Goal: Task Accomplishment & Management: Complete application form

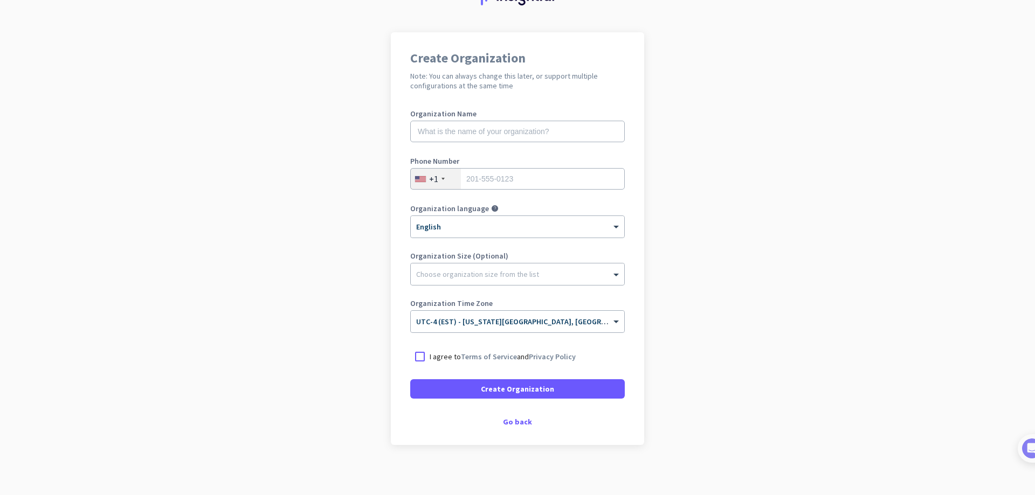
scroll to position [59, 0]
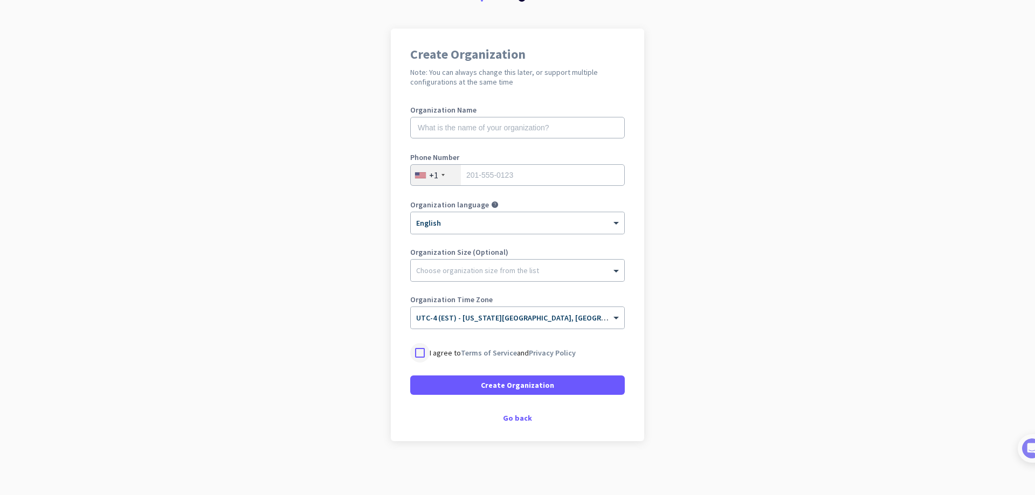
click at [419, 349] on div at bounding box center [419, 352] width 19 height 19
click at [478, 127] on input "text" at bounding box center [517, 128] width 214 height 22
type input "Mercor"
drag, startPoint x: 850, startPoint y: 163, endPoint x: 813, endPoint y: 156, distance: 37.9
click at [845, 162] on app-onboarding-organization "Create Organization Note: You can always change this later, or support multiple…" at bounding box center [517, 262] width 1035 height 467
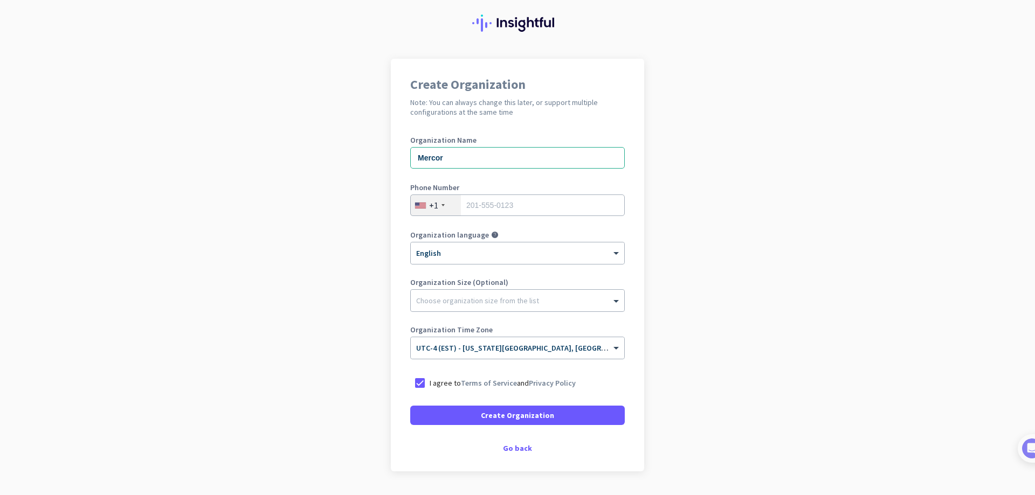
scroll to position [0, 0]
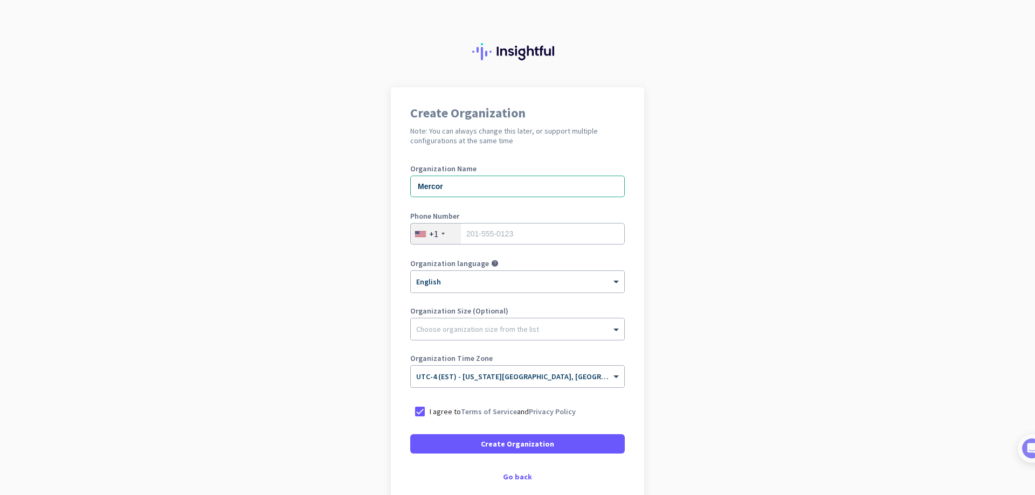
click at [492, 45] on img at bounding box center [517, 51] width 91 height 17
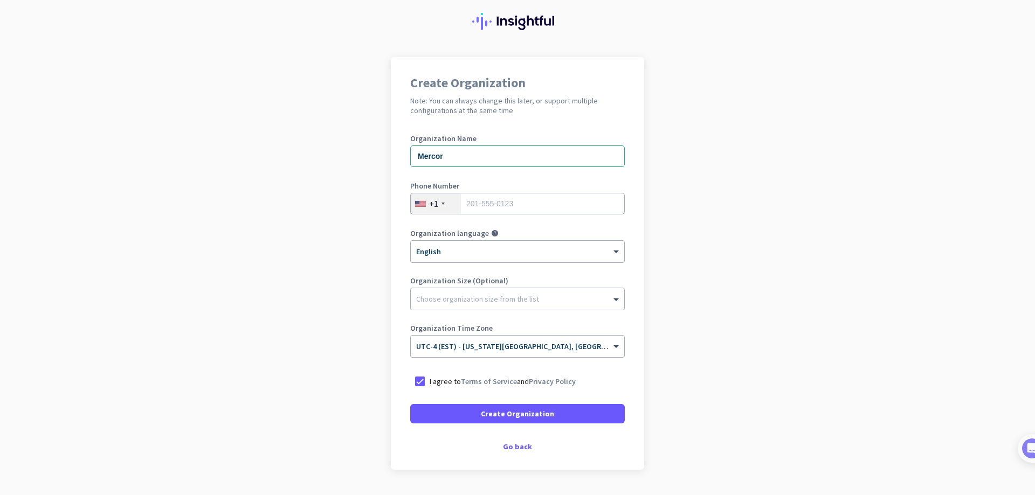
scroll to position [59, 0]
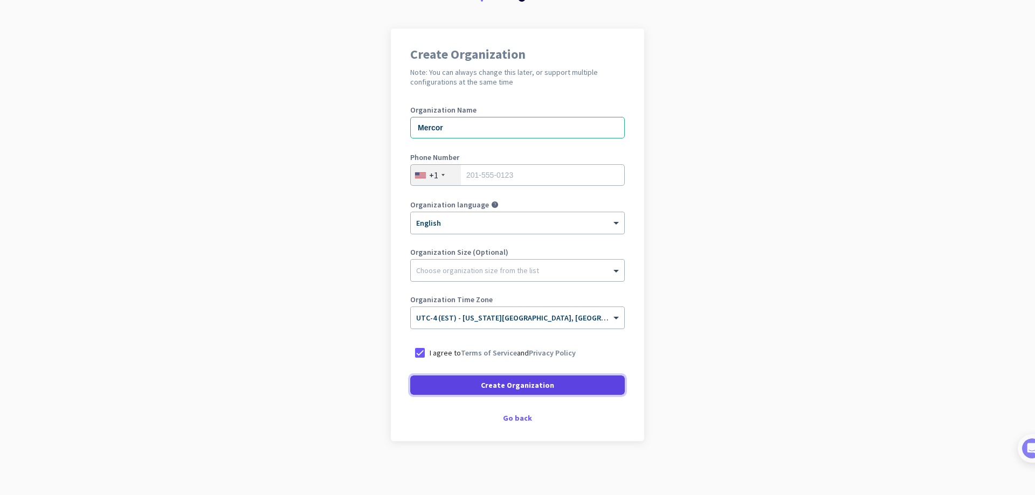
click at [475, 384] on span at bounding box center [517, 385] width 214 height 26
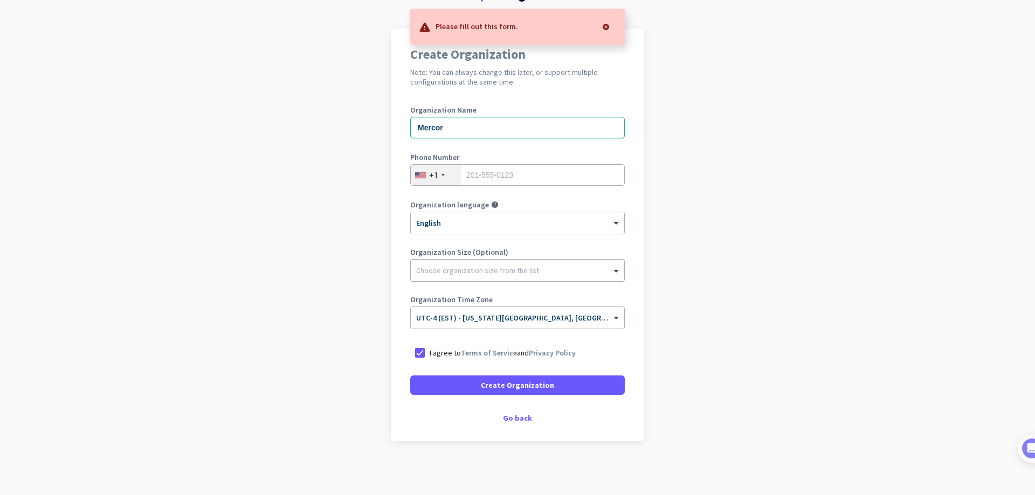
click at [728, 239] on app-onboarding-organization "Create Organization Note: You can always change this later, or support multiple…" at bounding box center [517, 262] width 1035 height 467
click at [471, 174] on input "tel" at bounding box center [517, 175] width 214 height 22
type input "9417302100"
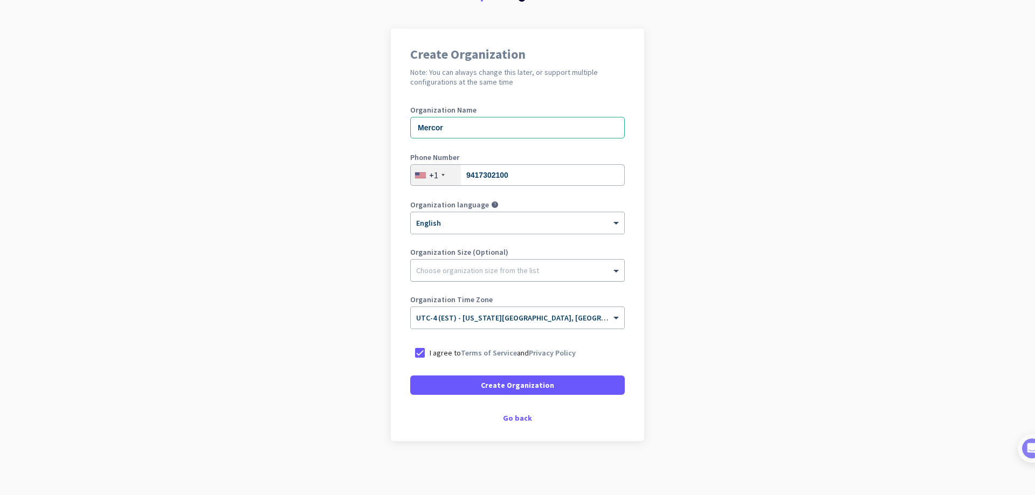
click at [510, 272] on div at bounding box center [517, 267] width 213 height 11
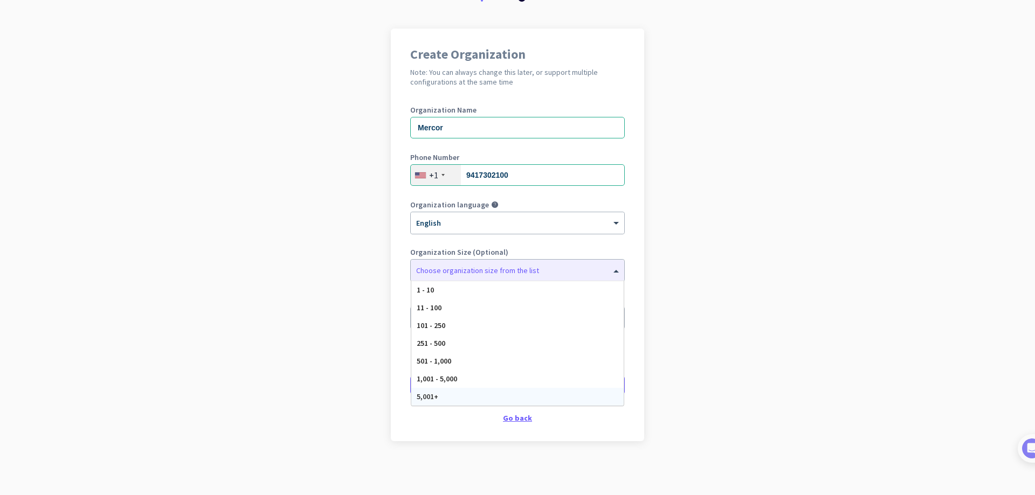
click at [515, 418] on div "Go back" at bounding box center [517, 418] width 214 height 8
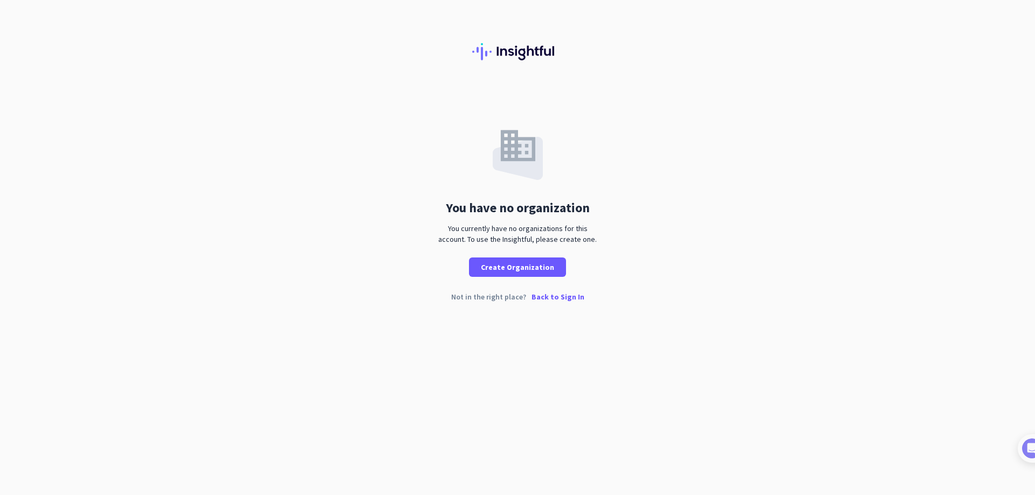
click at [552, 297] on p "Back to Sign In" at bounding box center [557, 297] width 53 height 8
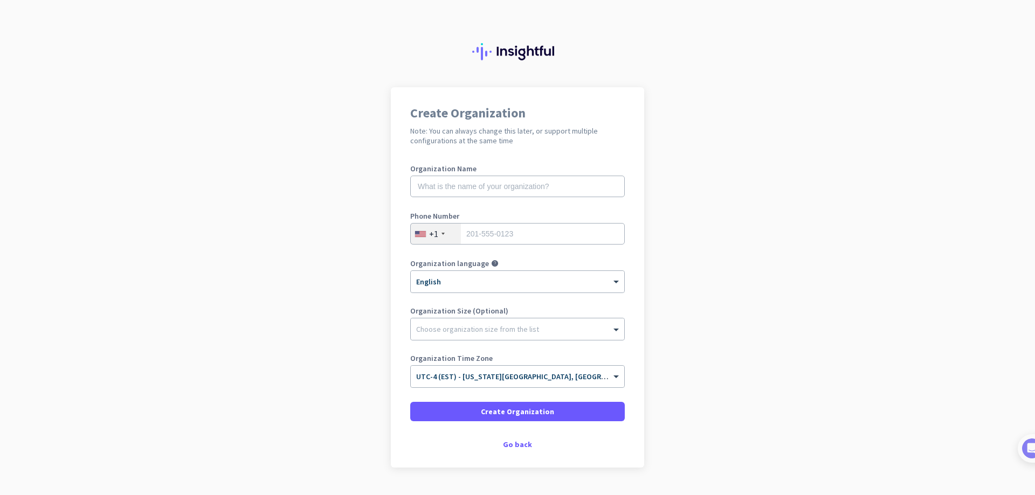
scroll to position [26, 0]
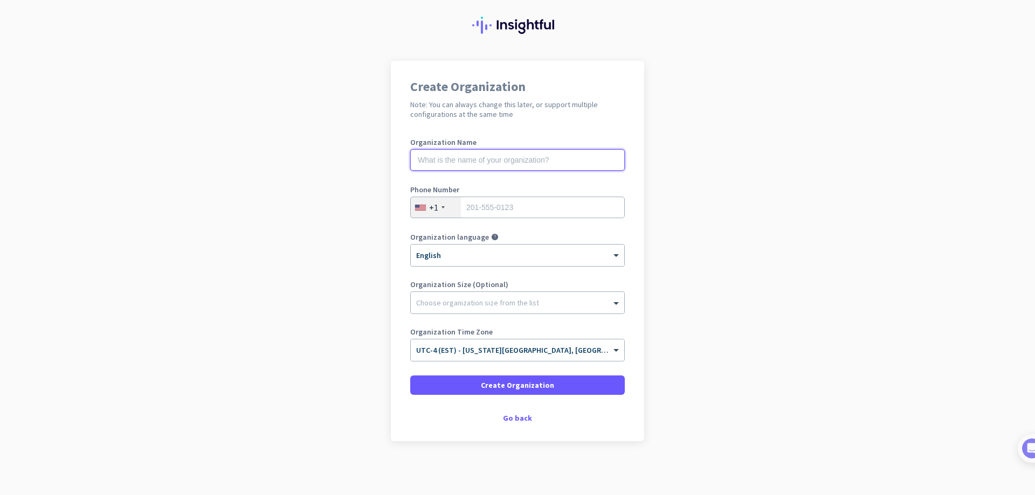
click at [476, 157] on input "text" at bounding box center [517, 160] width 214 height 22
type input "Mercor"
click at [470, 207] on input "tel" at bounding box center [517, 208] width 214 height 22
type input "9417302100"
click at [429, 300] on div at bounding box center [517, 300] width 213 height 11
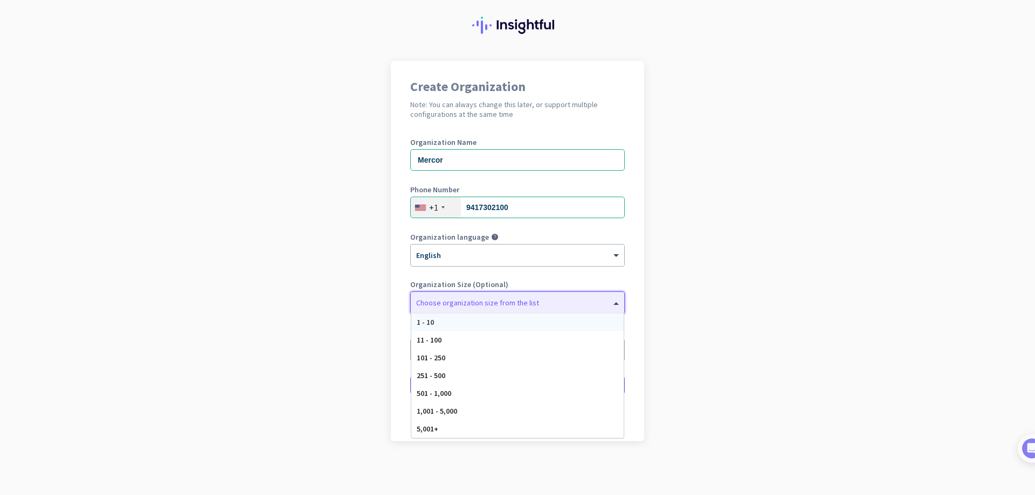
click at [429, 301] on div at bounding box center [517, 300] width 213 height 11
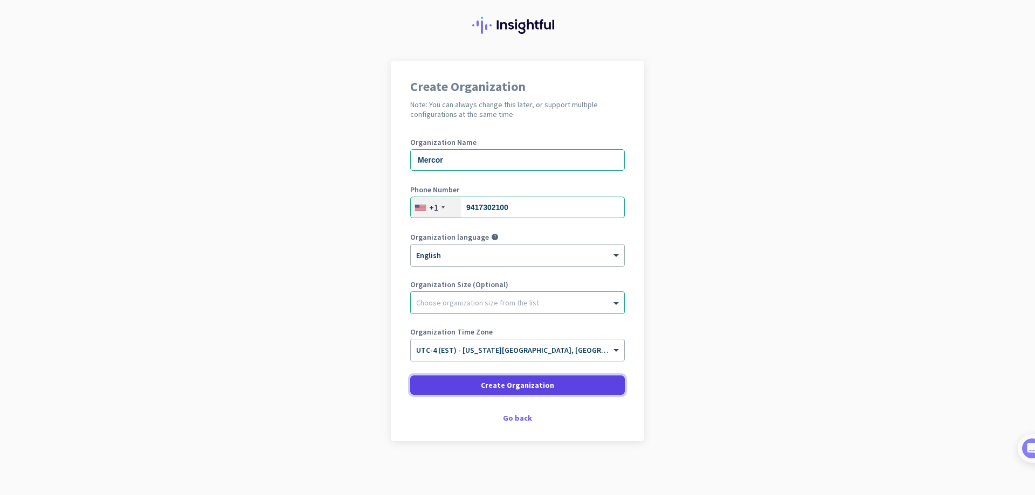
click at [477, 386] on span at bounding box center [517, 385] width 214 height 26
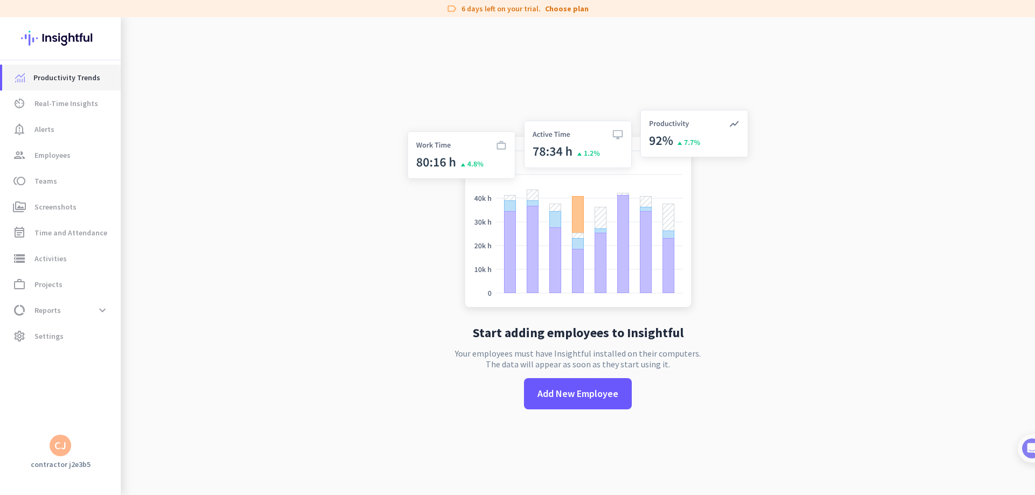
click at [45, 75] on span "Productivity Trends" at bounding box center [66, 77] width 67 height 13
click at [74, 106] on span "Real-Time Insights" at bounding box center [66, 103] width 64 height 13
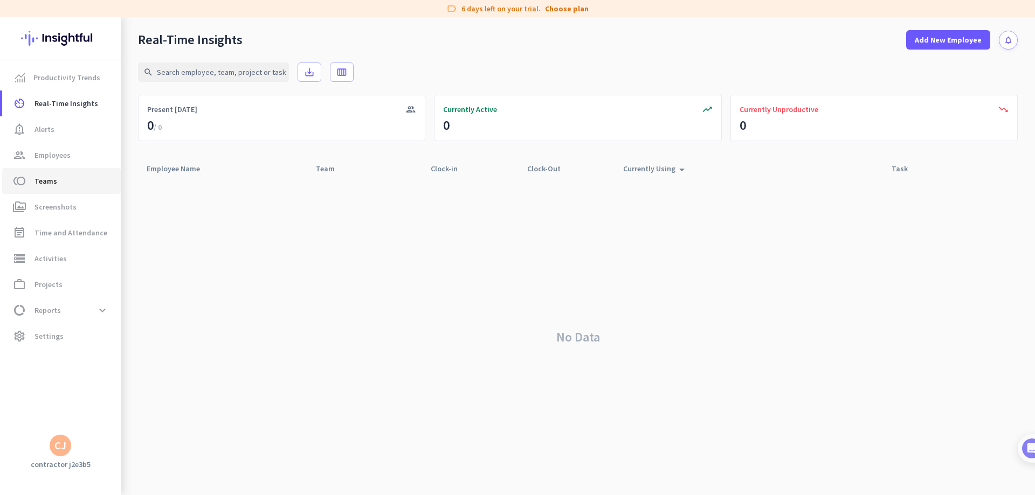
click at [52, 182] on span "Teams" at bounding box center [45, 181] width 23 height 13
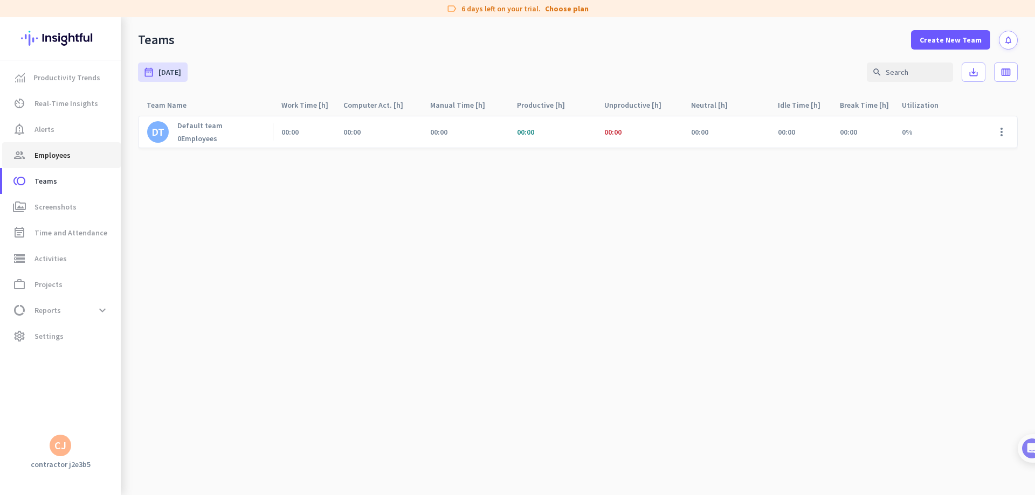
click at [67, 155] on span "Employees" at bounding box center [52, 155] width 36 height 13
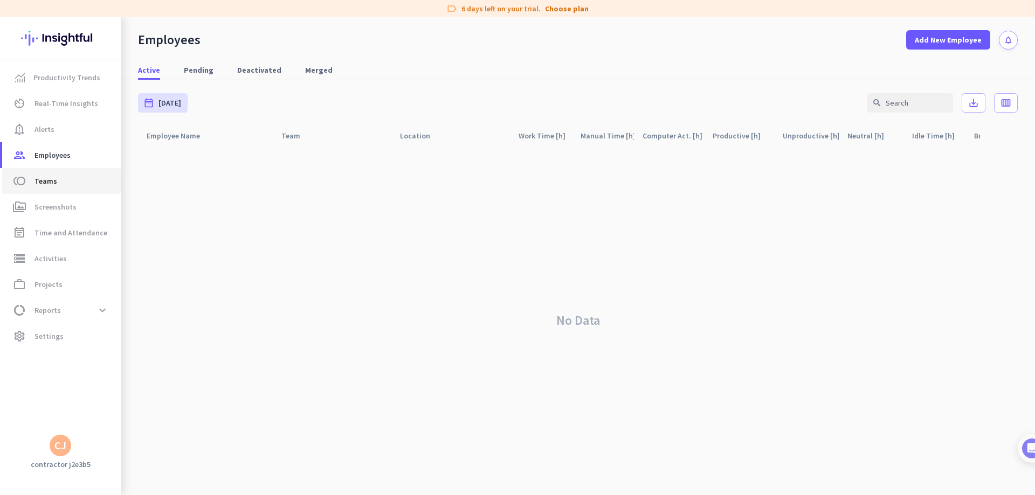
click at [55, 182] on span "toll Teams" at bounding box center [61, 181] width 101 height 13
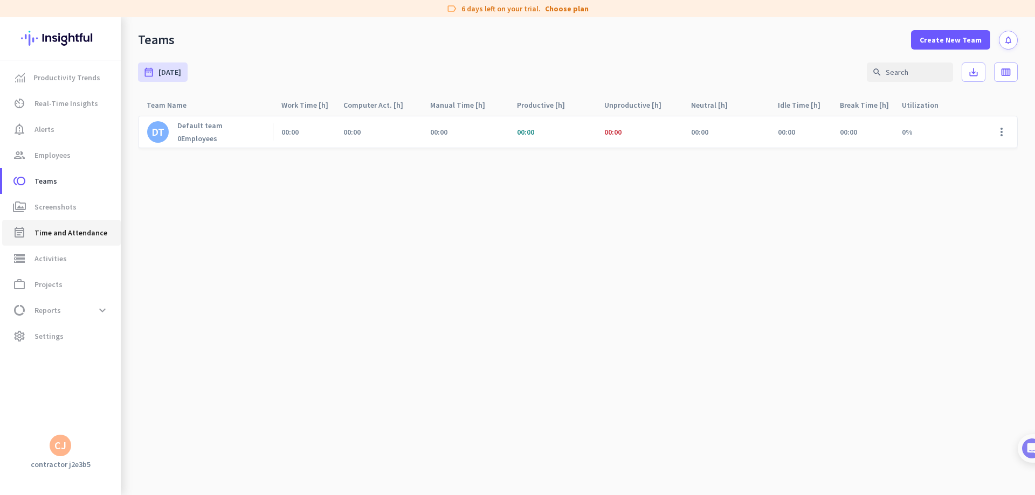
click at [61, 232] on span "Time and Attendance" at bounding box center [70, 232] width 73 height 13
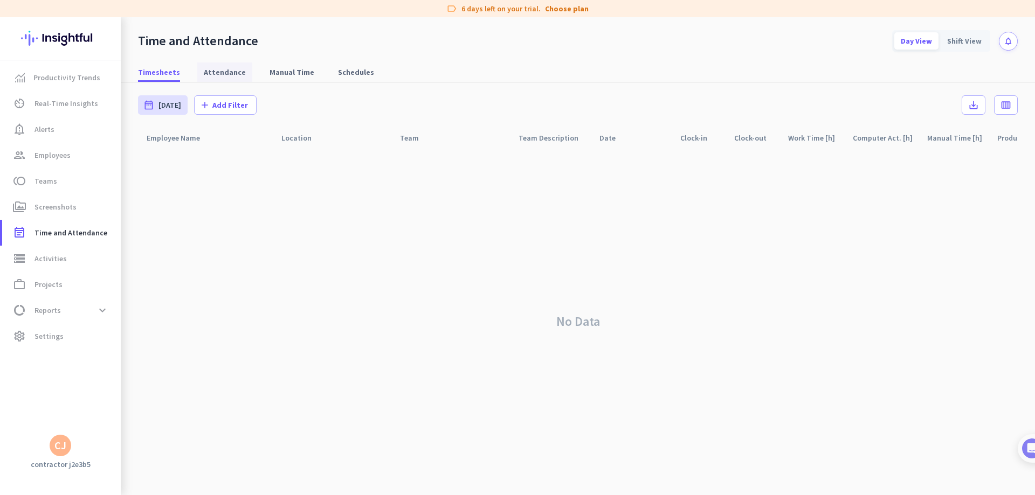
click at [216, 72] on span "Attendance" at bounding box center [225, 72] width 42 height 11
type input "[DATE] - [DATE]"
